Goal: Information Seeking & Learning: Check status

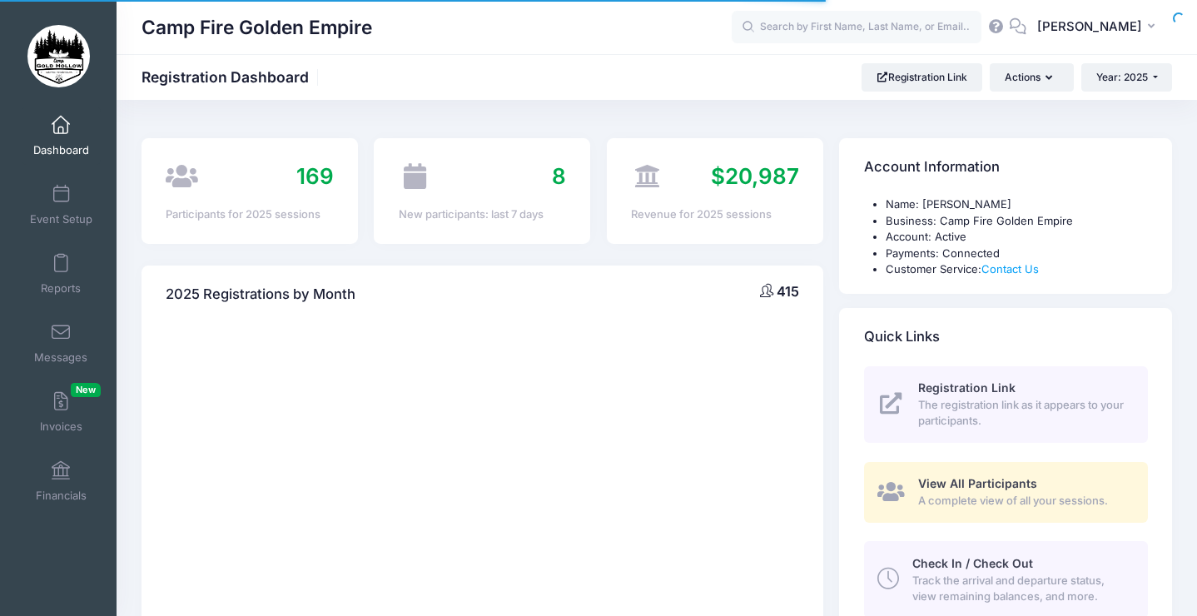
select select
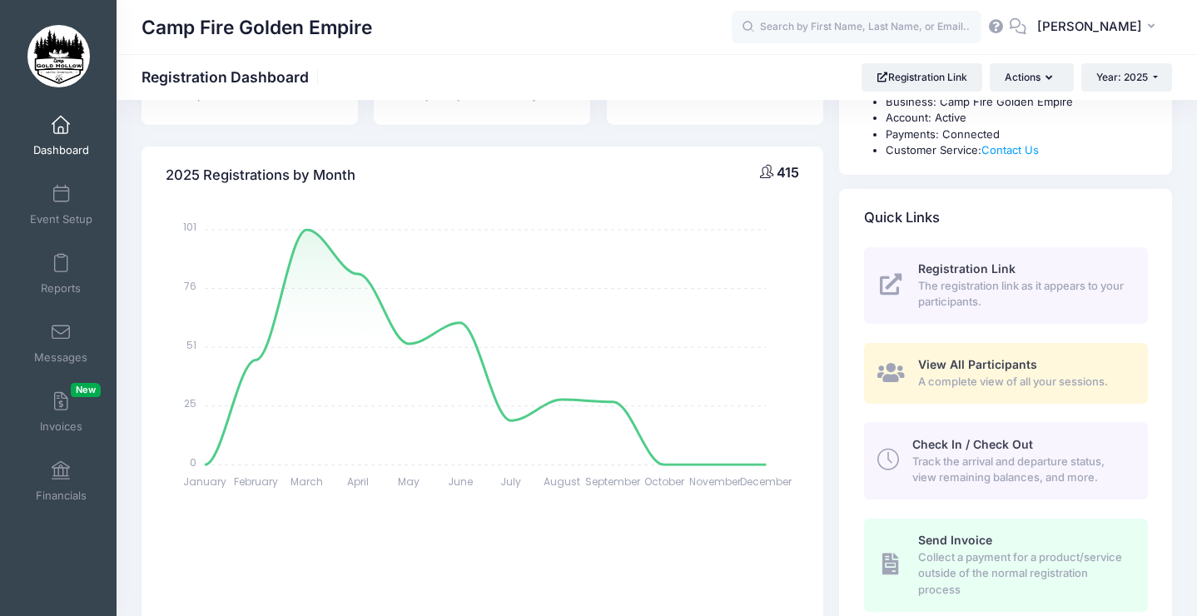
scroll to position [115, 0]
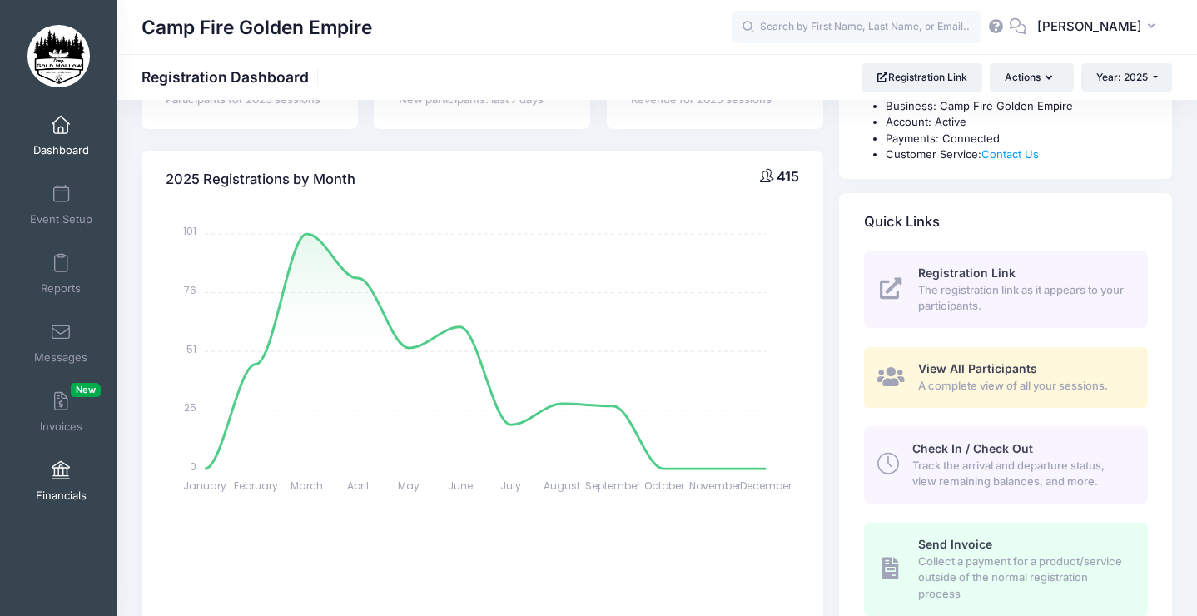
click at [61, 483] on link "Financials" at bounding box center [61, 481] width 79 height 58
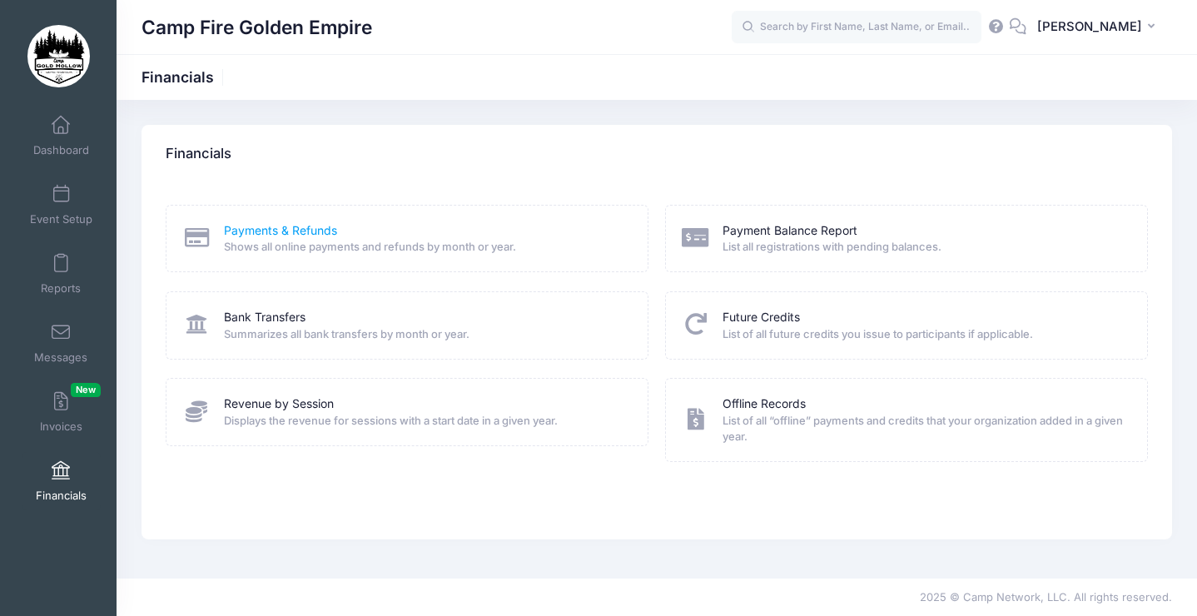
click at [287, 231] on link "Payments & Refunds" at bounding box center [280, 230] width 113 height 17
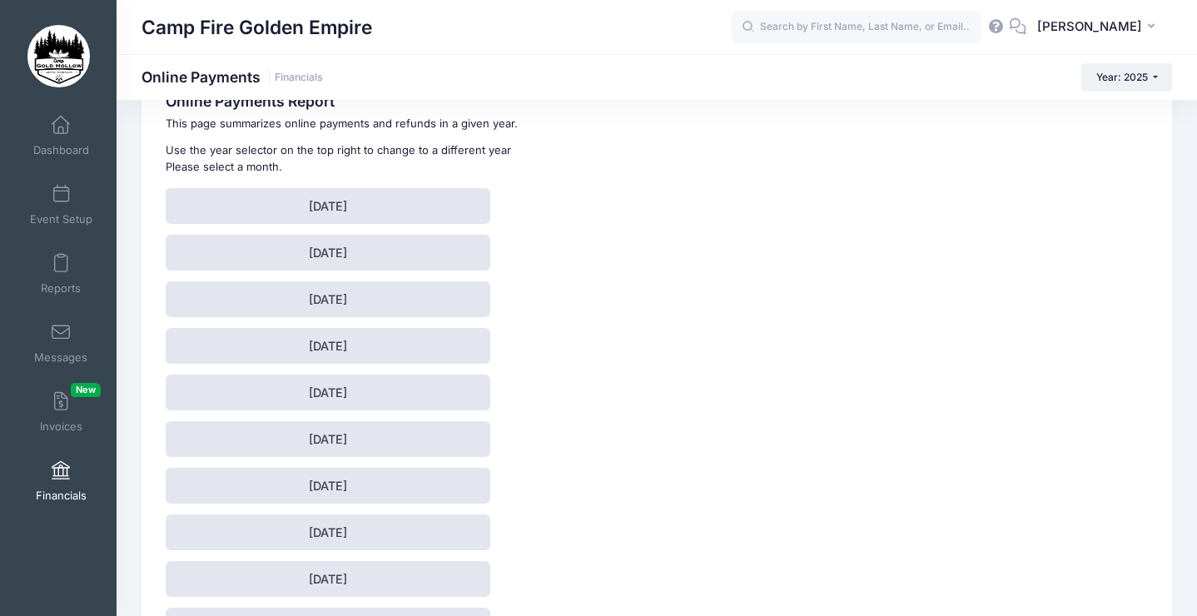
scroll to position [60, 0]
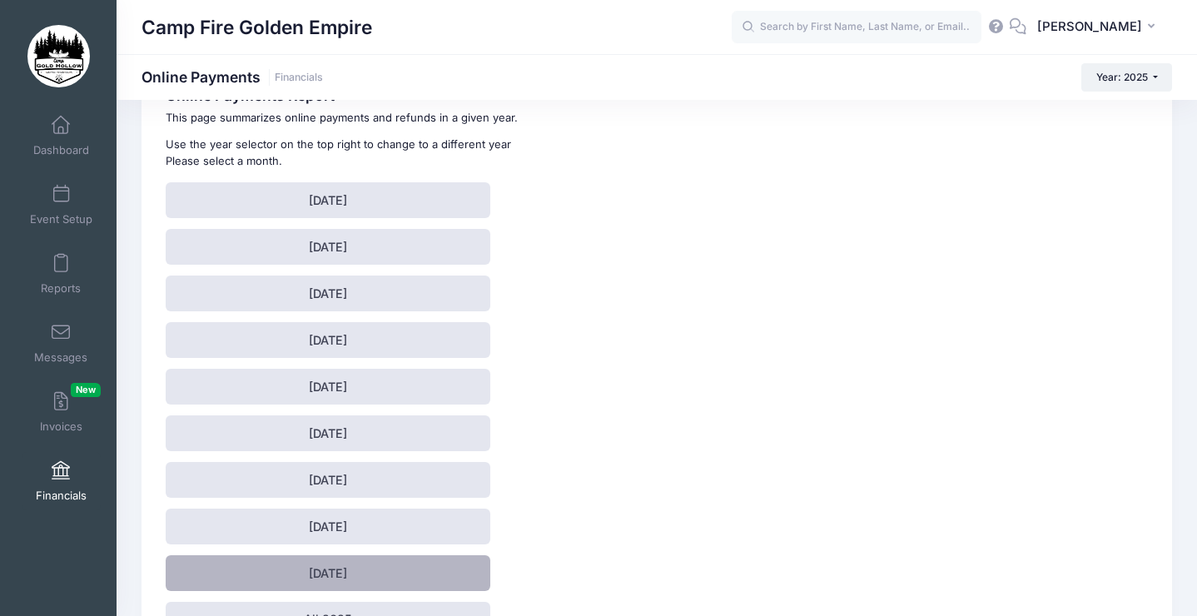
click at [353, 570] on link "September 2025" at bounding box center [328, 573] width 325 height 36
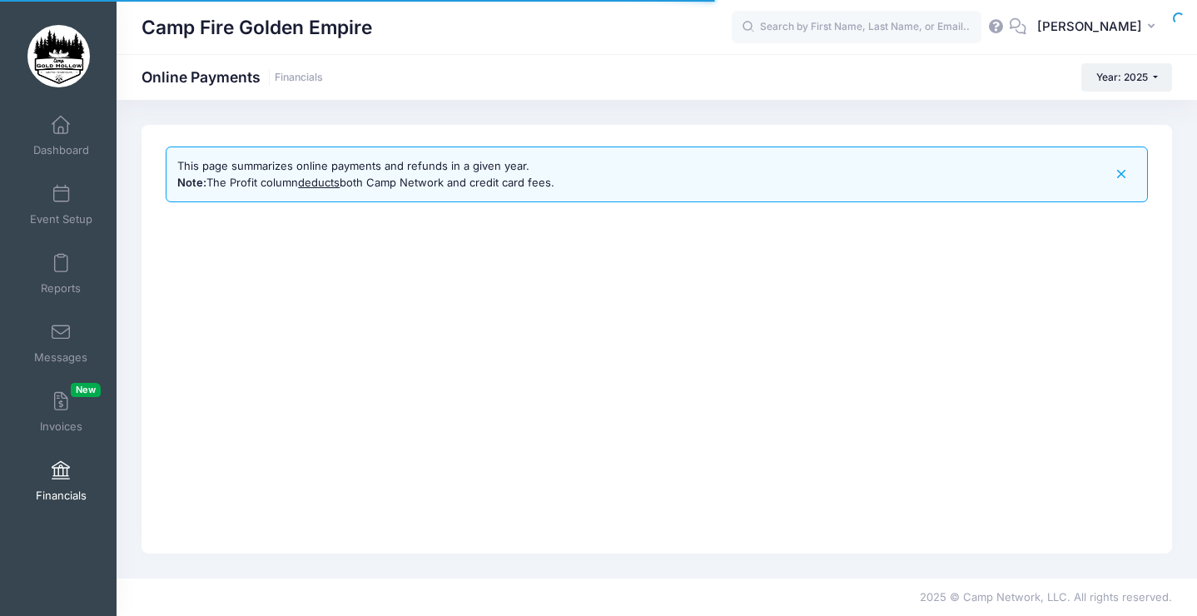
select select "10"
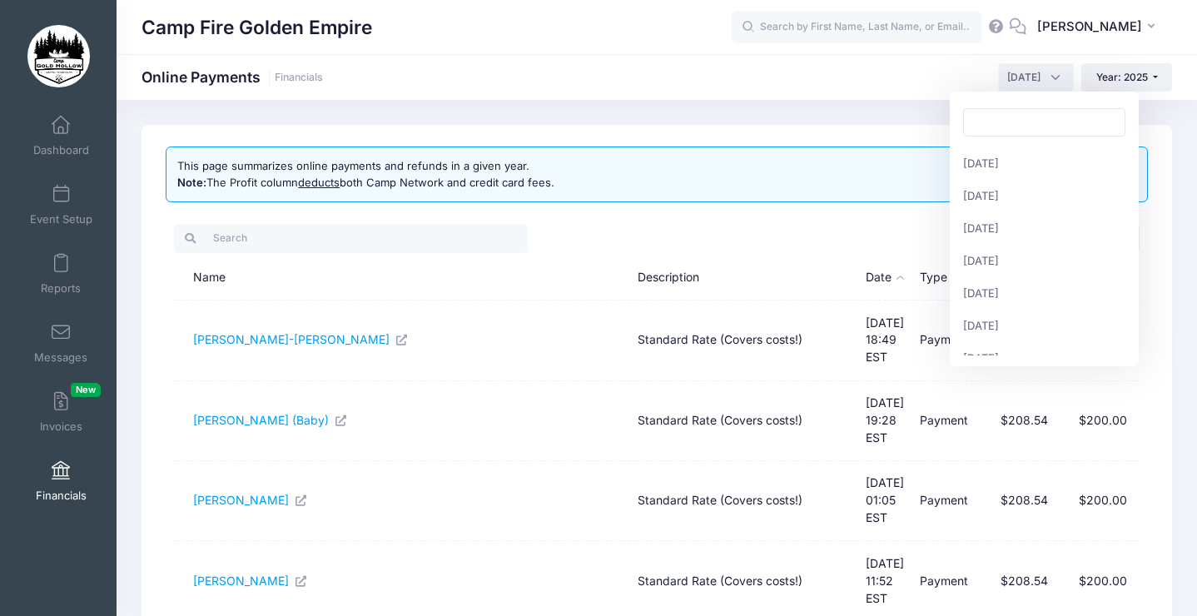
click at [1046, 82] on span "[DATE]" at bounding box center [1036, 77] width 76 height 28
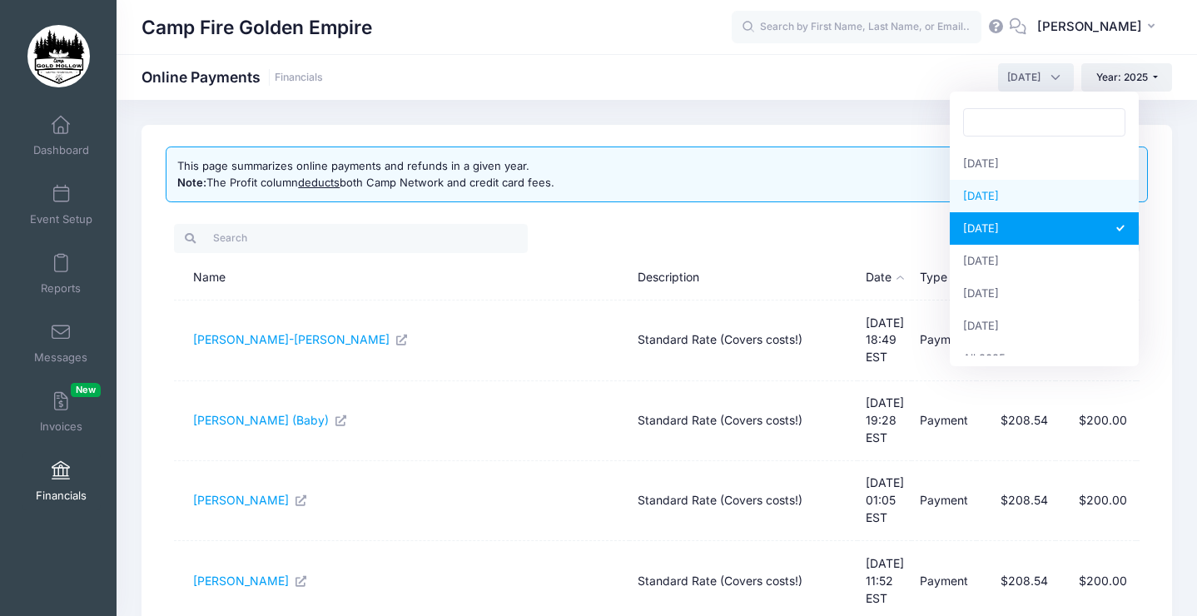
select select "8"
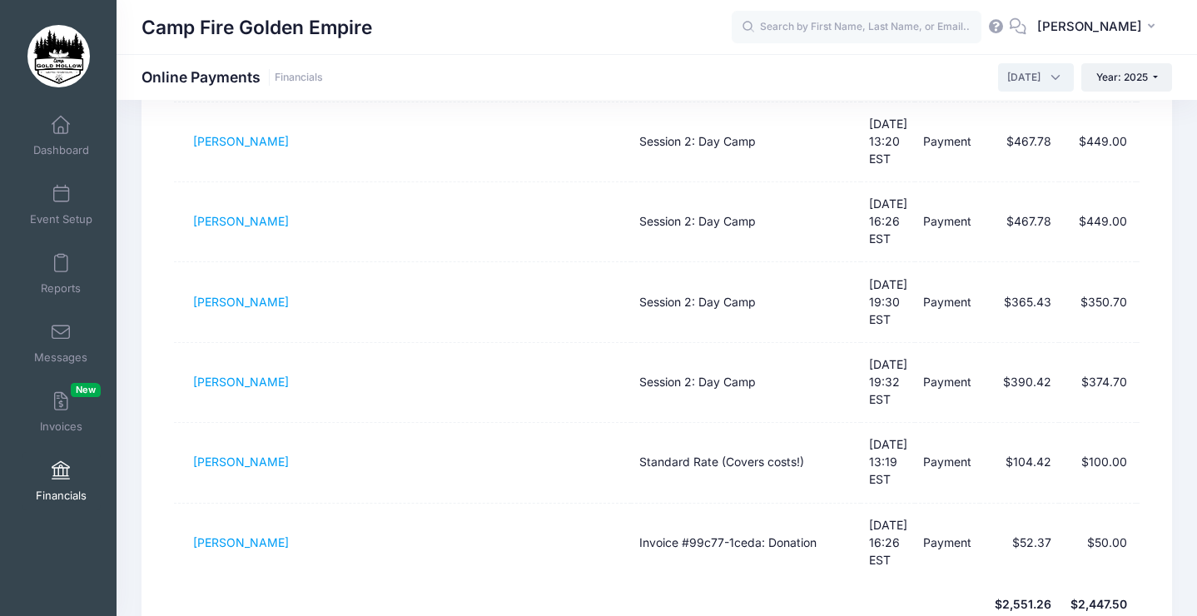
scroll to position [536, 0]
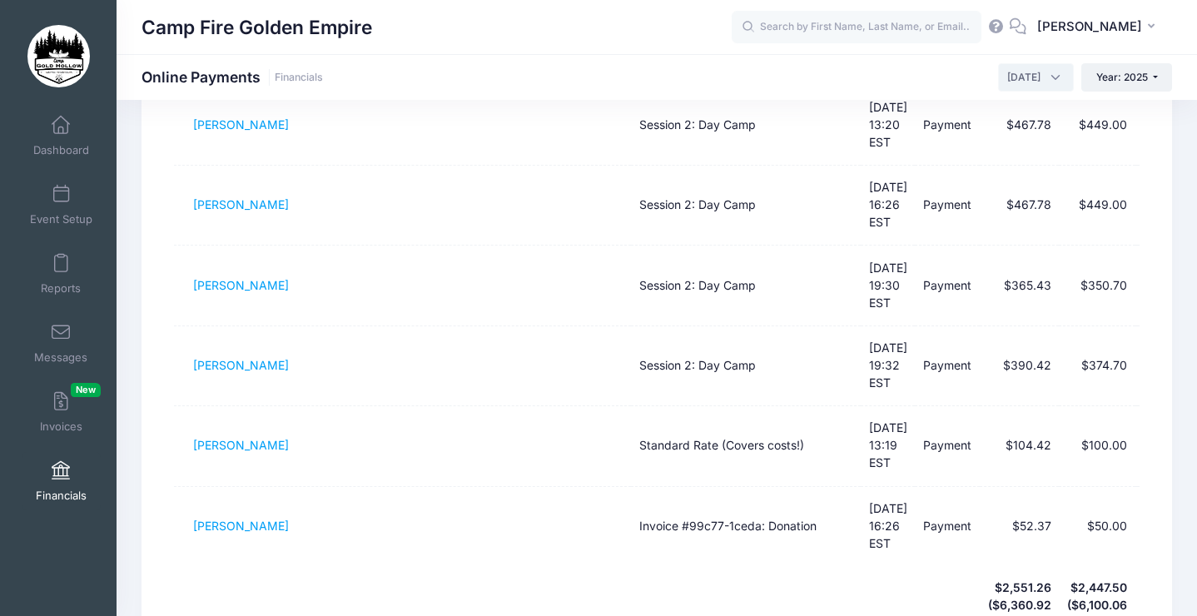
select select "50"
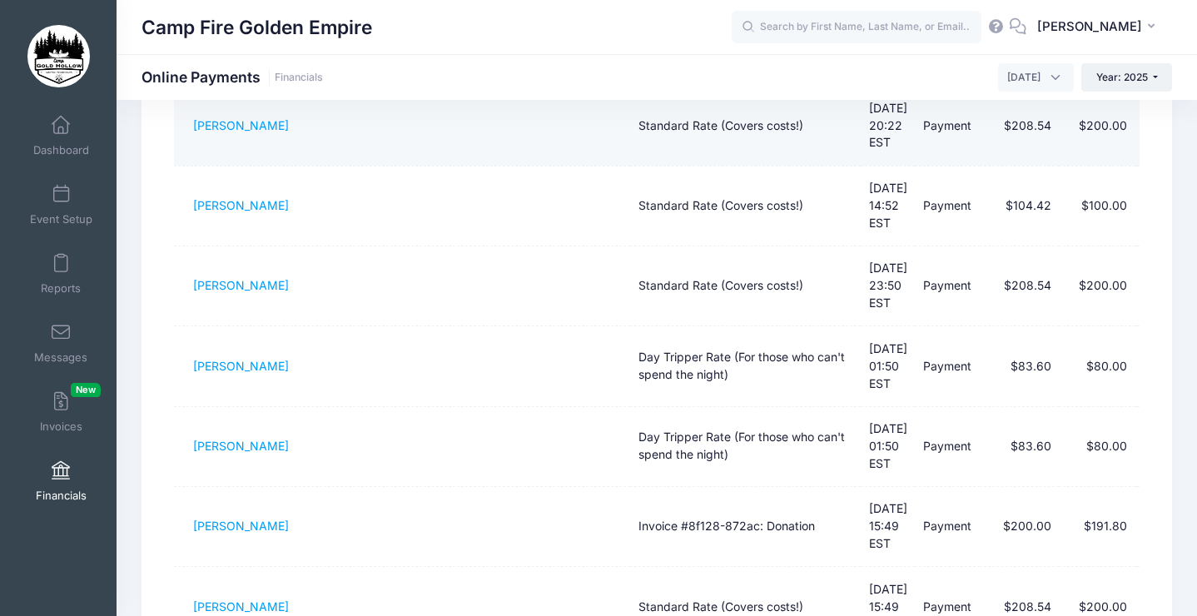
scroll to position [1089, 0]
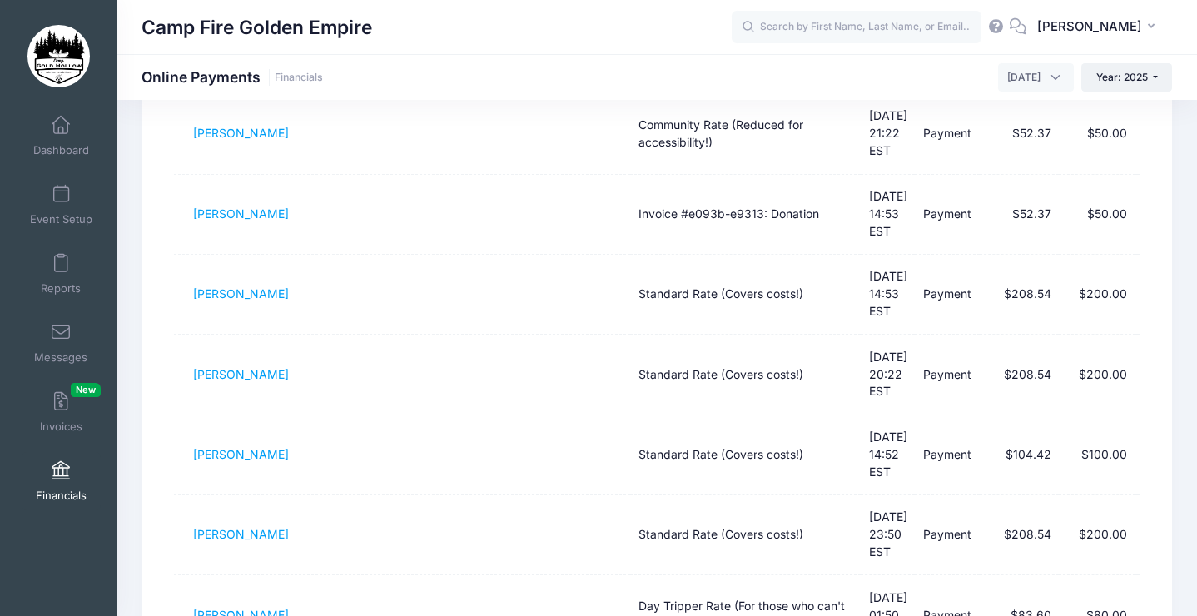
click at [1007, 73] on span "[DATE]" at bounding box center [1023, 77] width 33 height 15
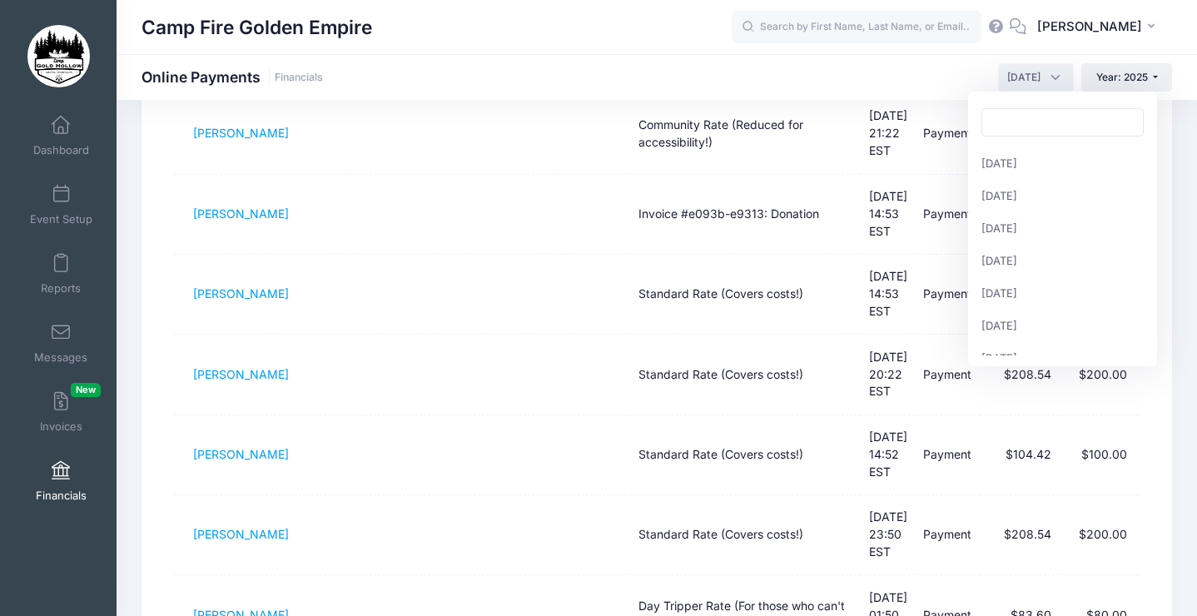
scroll to position [195, 0]
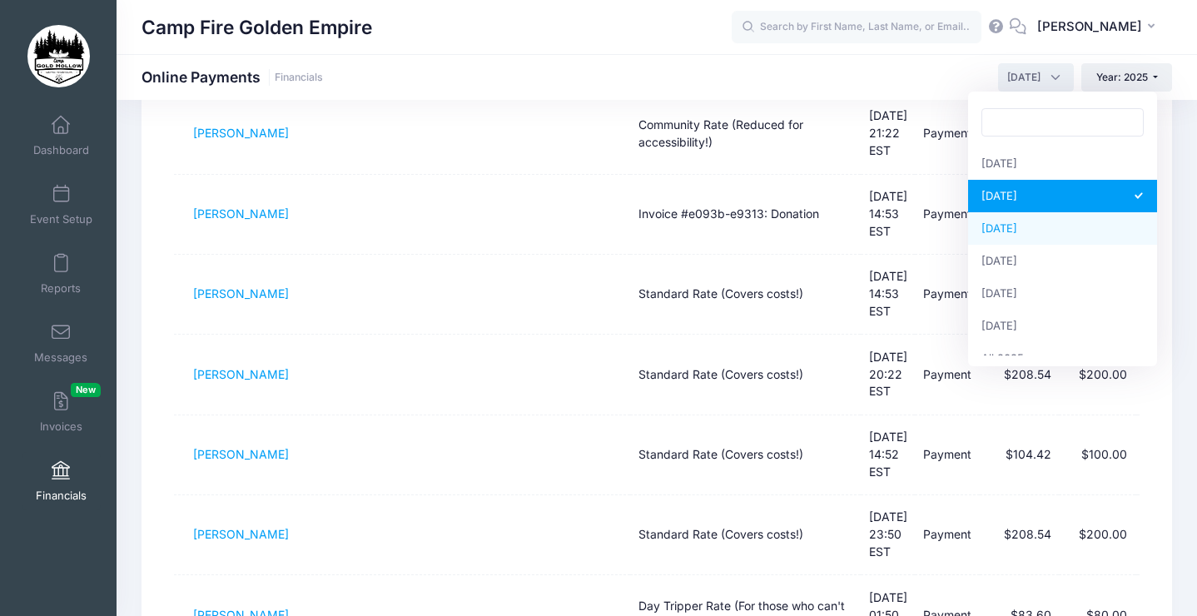
select select "9"
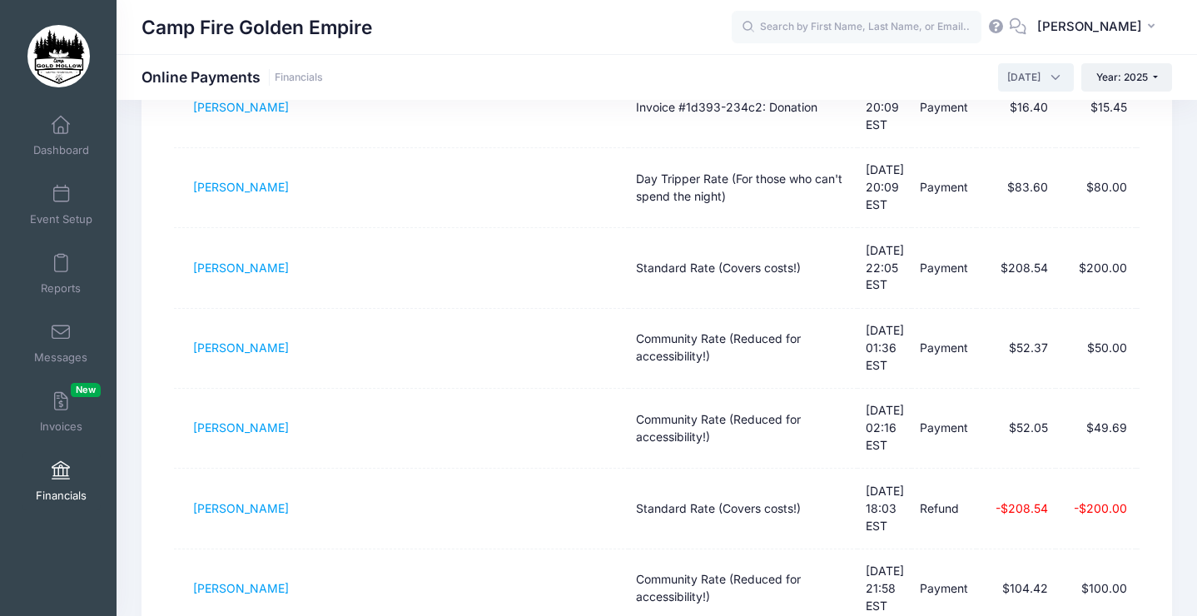
scroll to position [1352, 0]
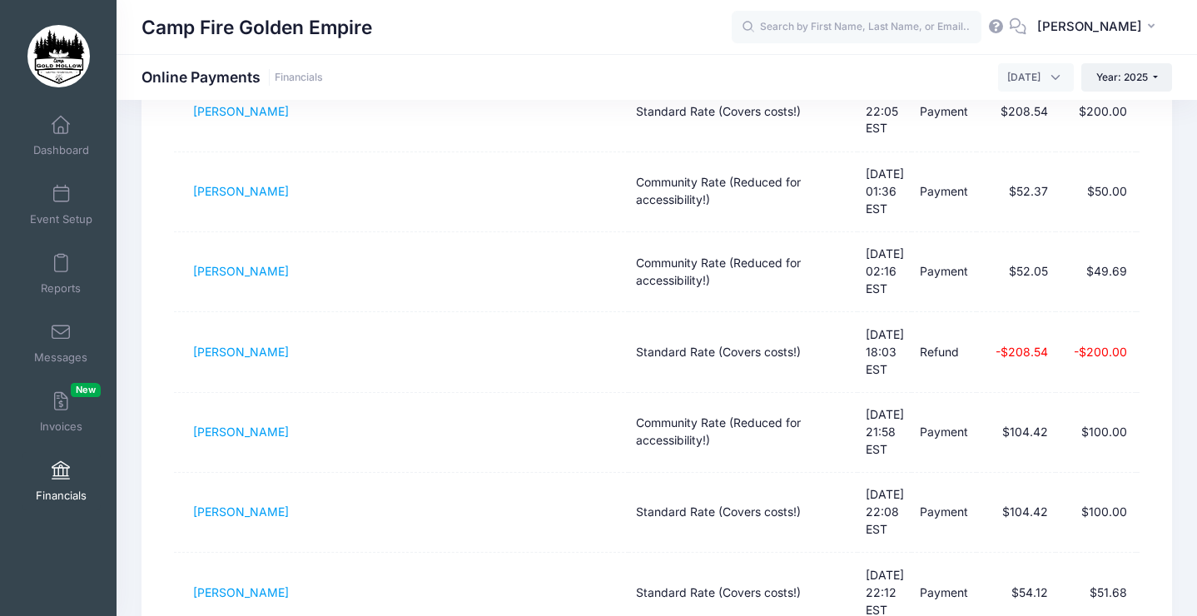
drag, startPoint x: 1134, startPoint y: 361, endPoint x: 206, endPoint y: 81, distance: 969.1
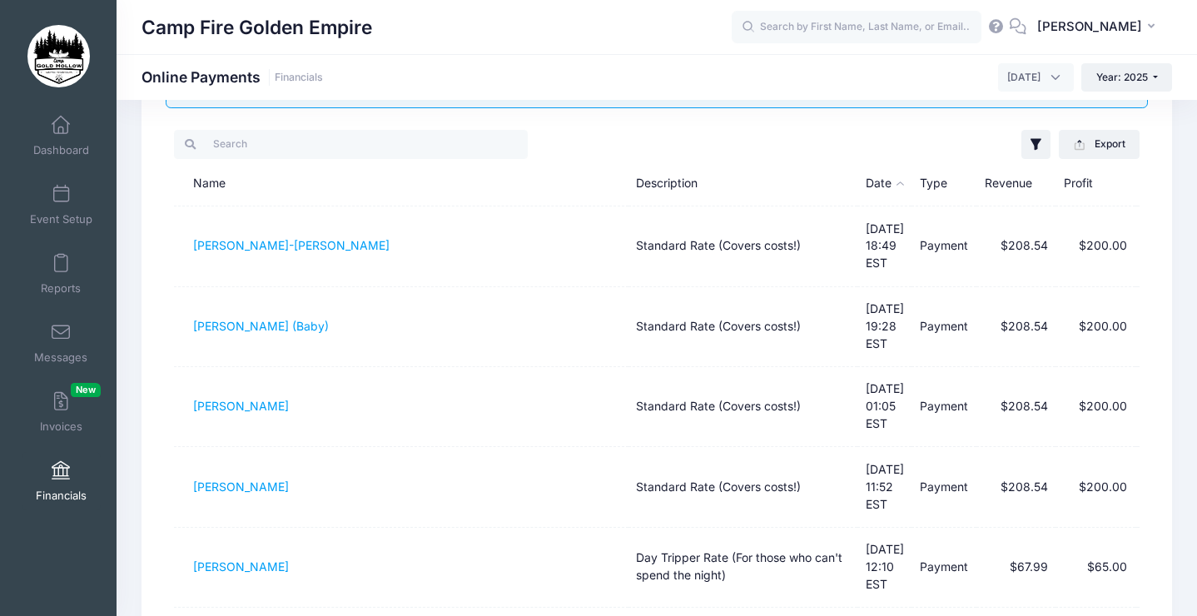
scroll to position [0, 0]
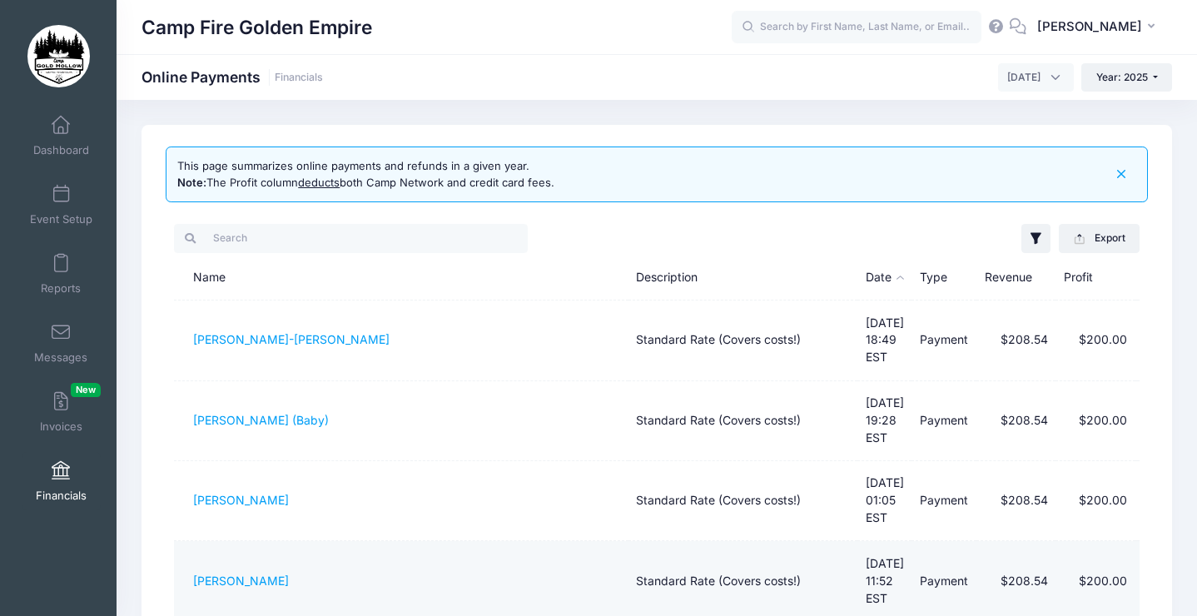
drag, startPoint x: 188, startPoint y: 326, endPoint x: 907, endPoint y: 525, distance: 745.6
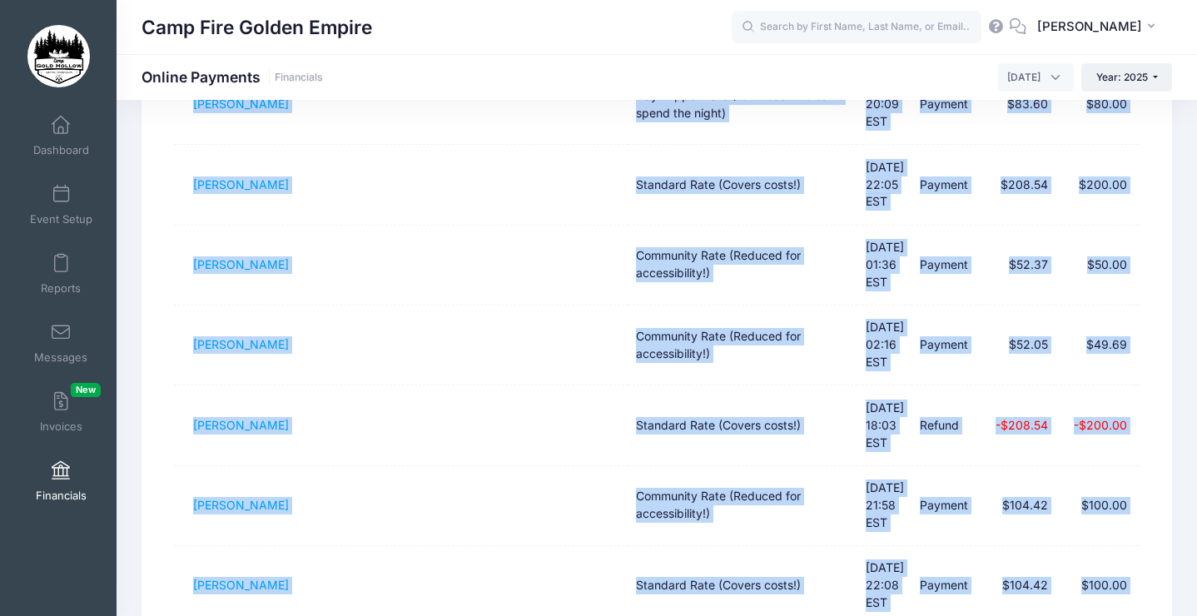
scroll to position [1352, 0]
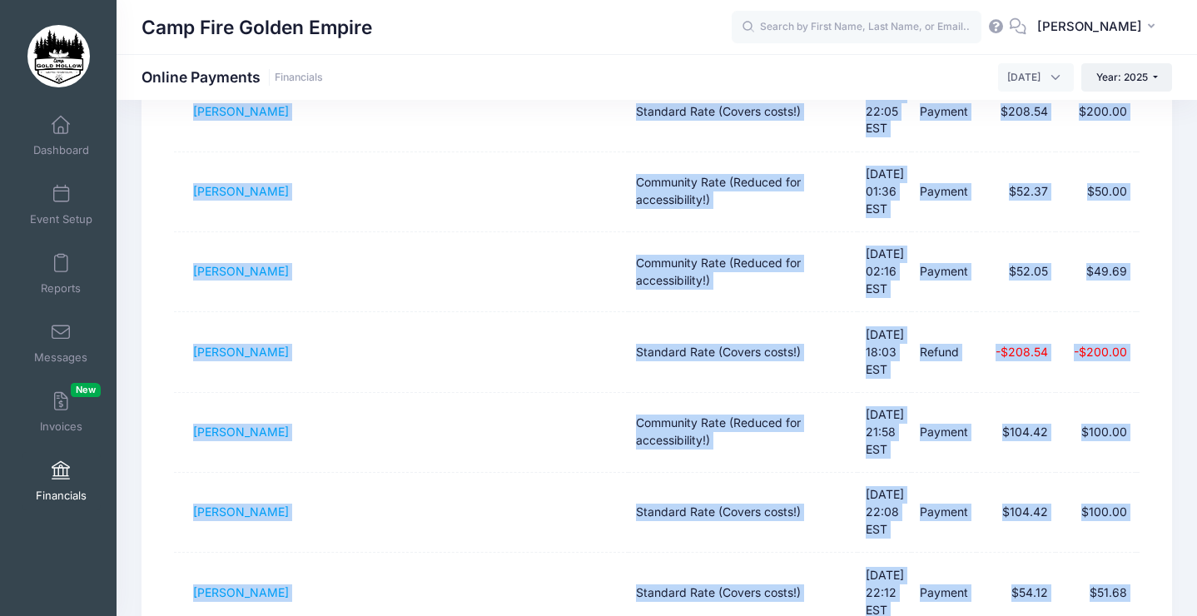
drag, startPoint x: 186, startPoint y: 334, endPoint x: 938, endPoint y: 410, distance: 756.5
copy table "[PERSON_NAME]-[PERSON_NAME] Standard Rate (Covers costs!) [DATE] 18:49 EST Paym…"
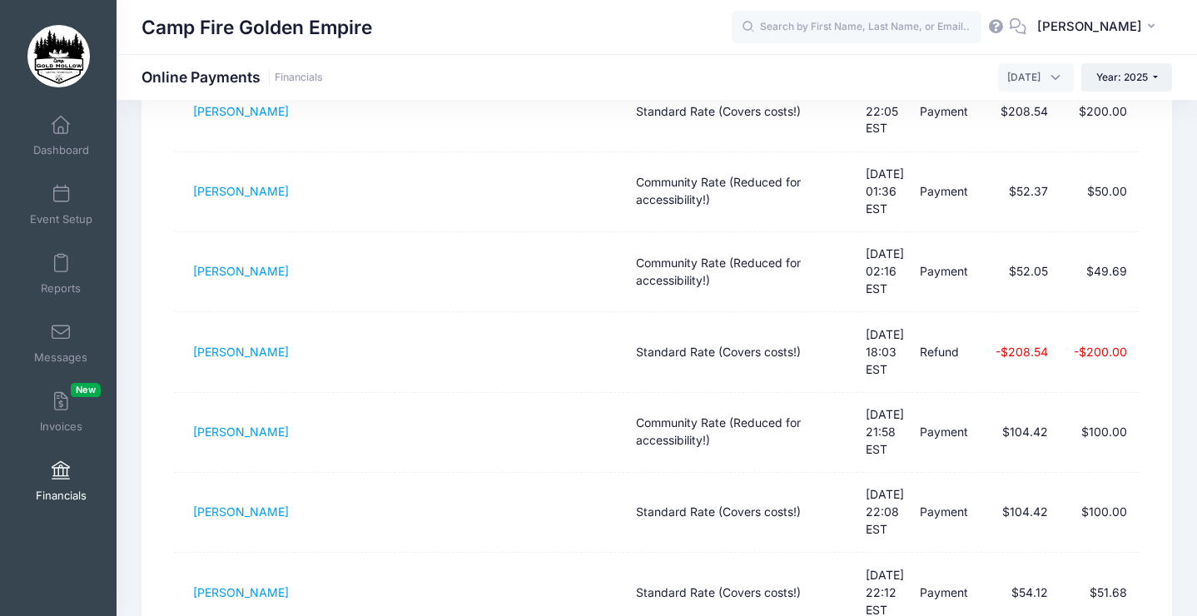
click at [1153, 27] on icon "button" at bounding box center [1154, 27] width 13 height 0
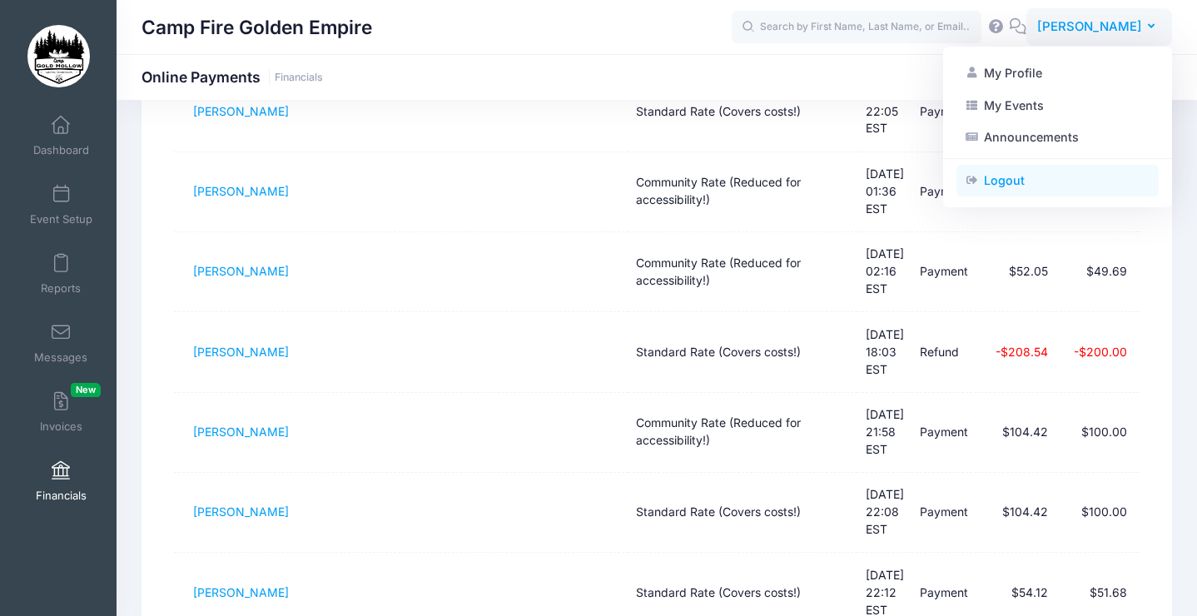
click at [1050, 179] on link "Logout" at bounding box center [1058, 181] width 202 height 32
